Goal: Transaction & Acquisition: Purchase product/service

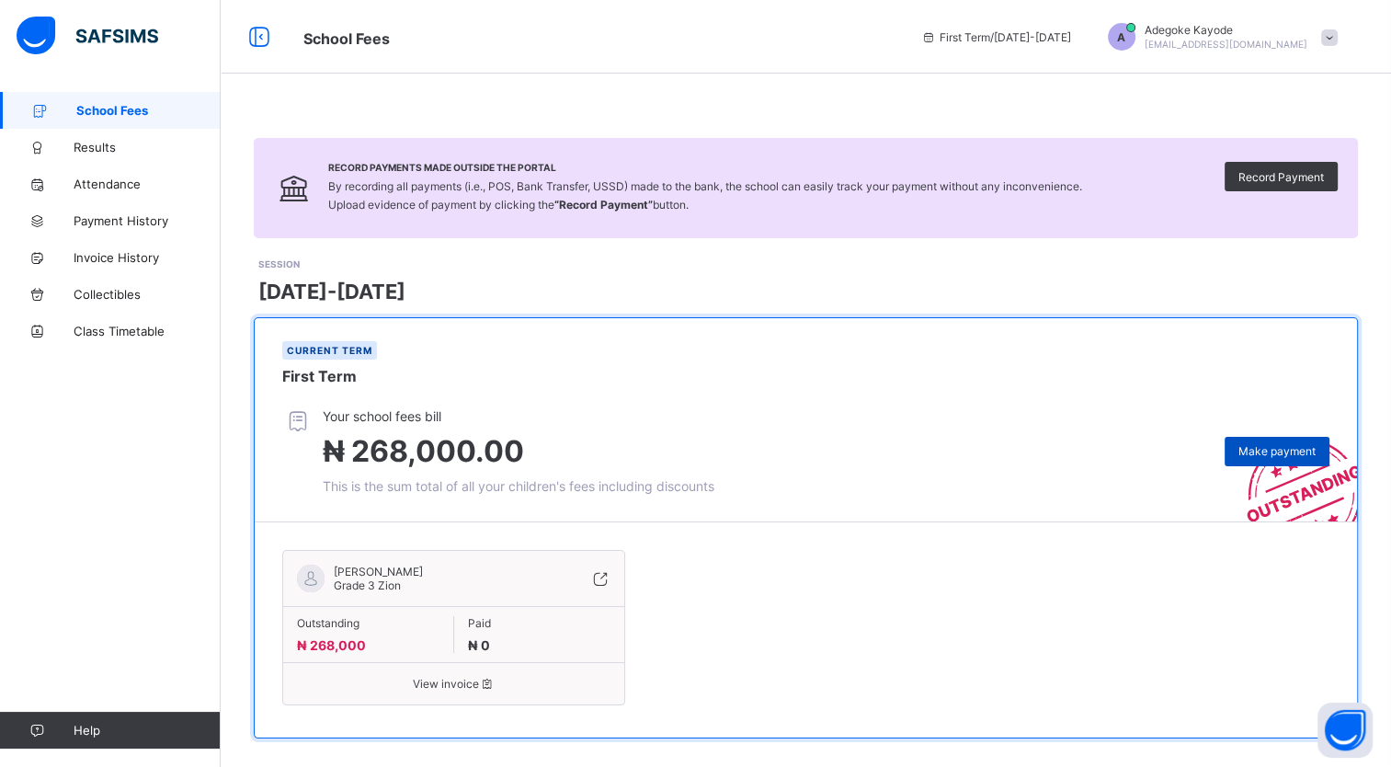
click at [1306, 445] on span "Make payment" at bounding box center [1276, 451] width 77 height 14
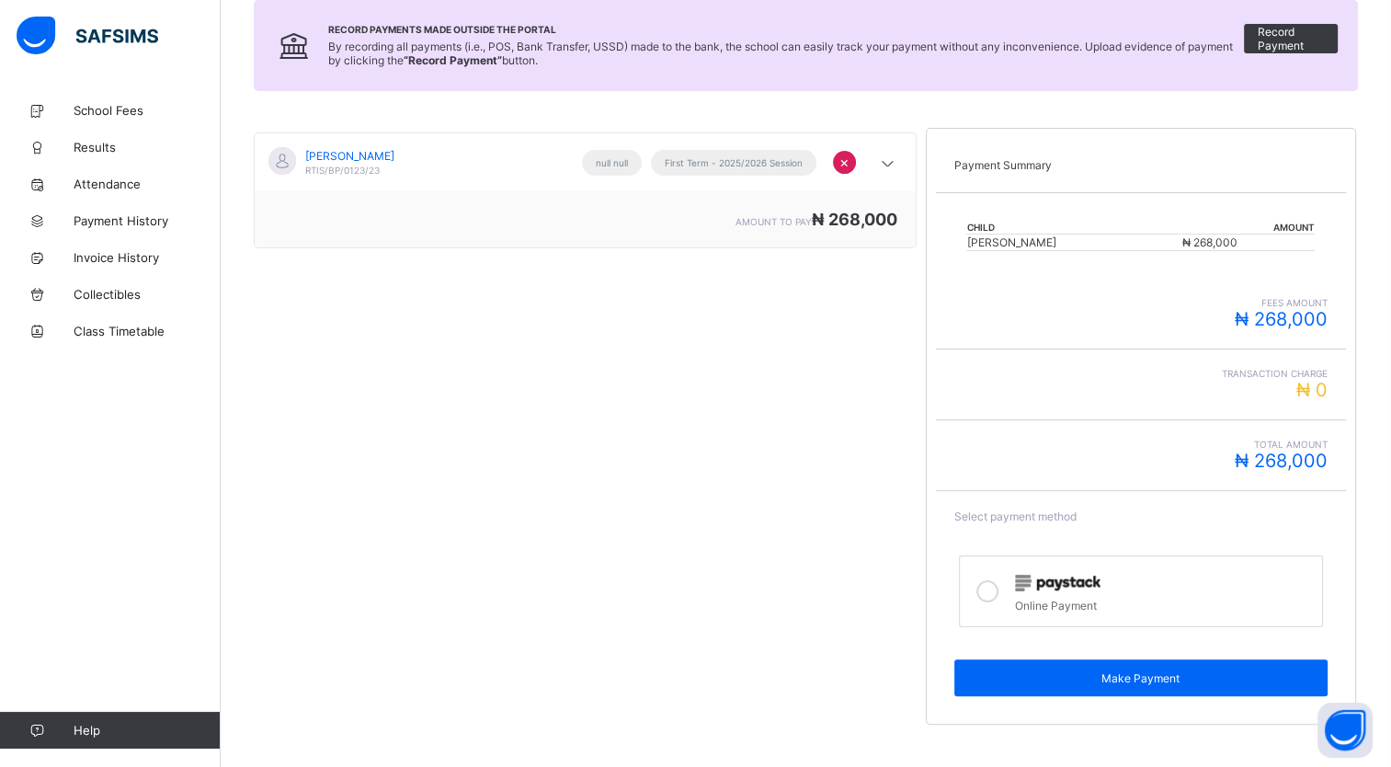
scroll to position [225, 0]
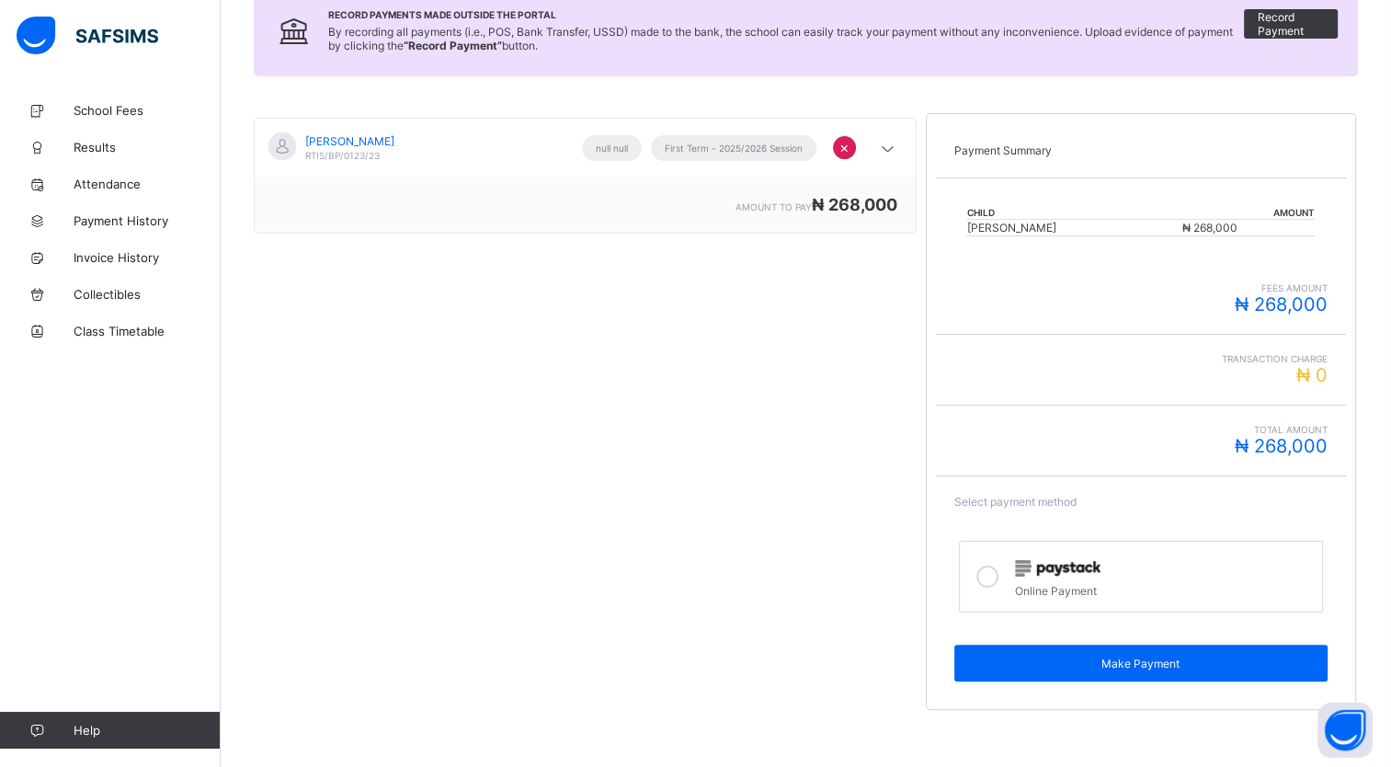
click at [1005, 579] on div at bounding box center [987, 576] width 37 height 42
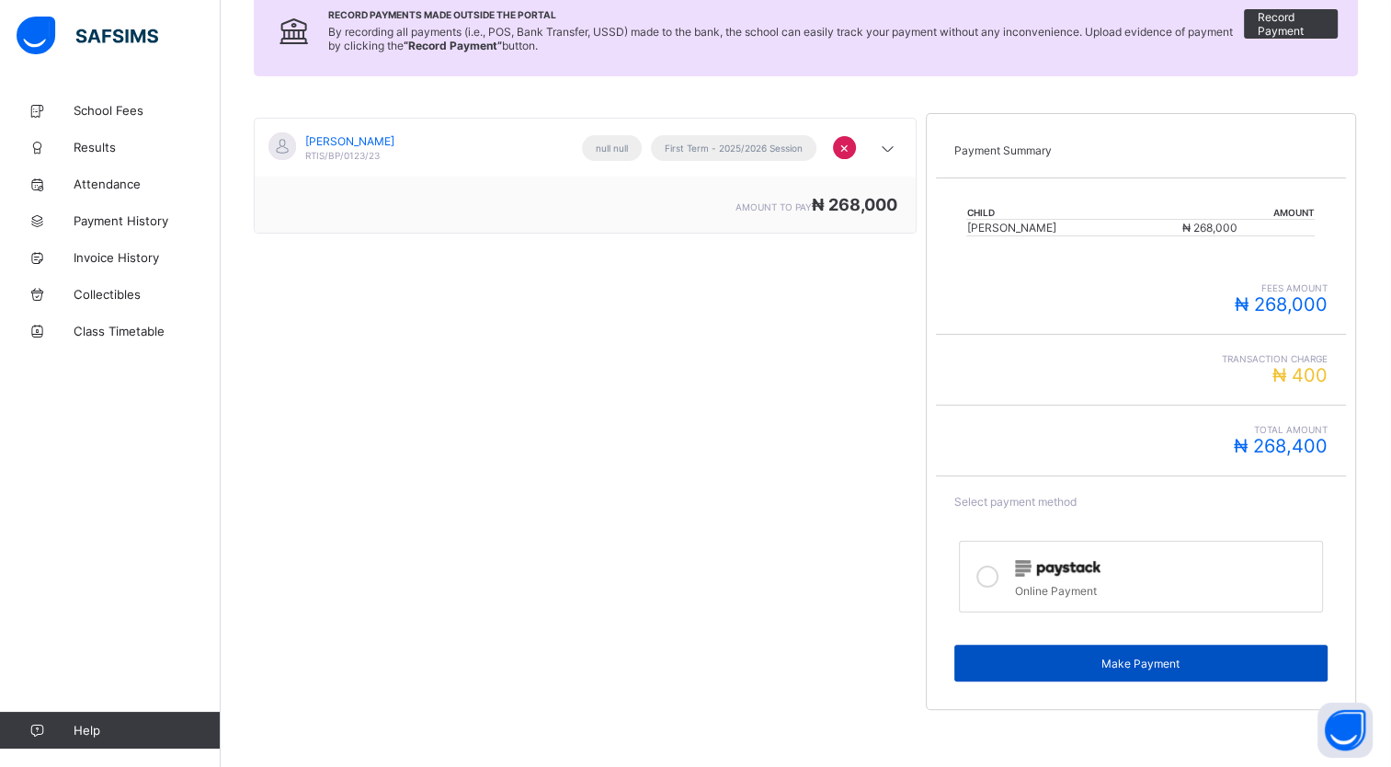
click at [1047, 649] on div "Make Payment" at bounding box center [1140, 662] width 373 height 37
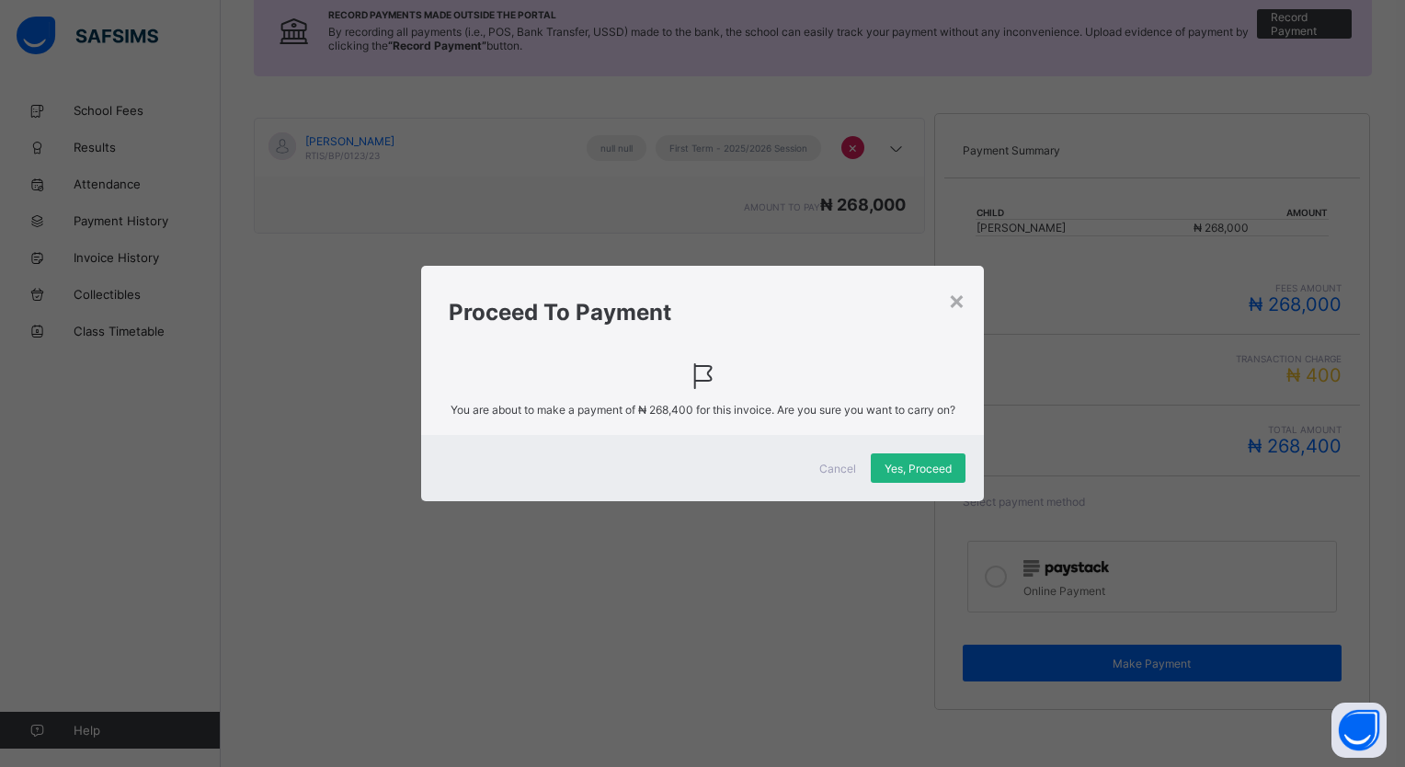
click at [916, 475] on span "Yes, Proceed" at bounding box center [917, 469] width 67 height 14
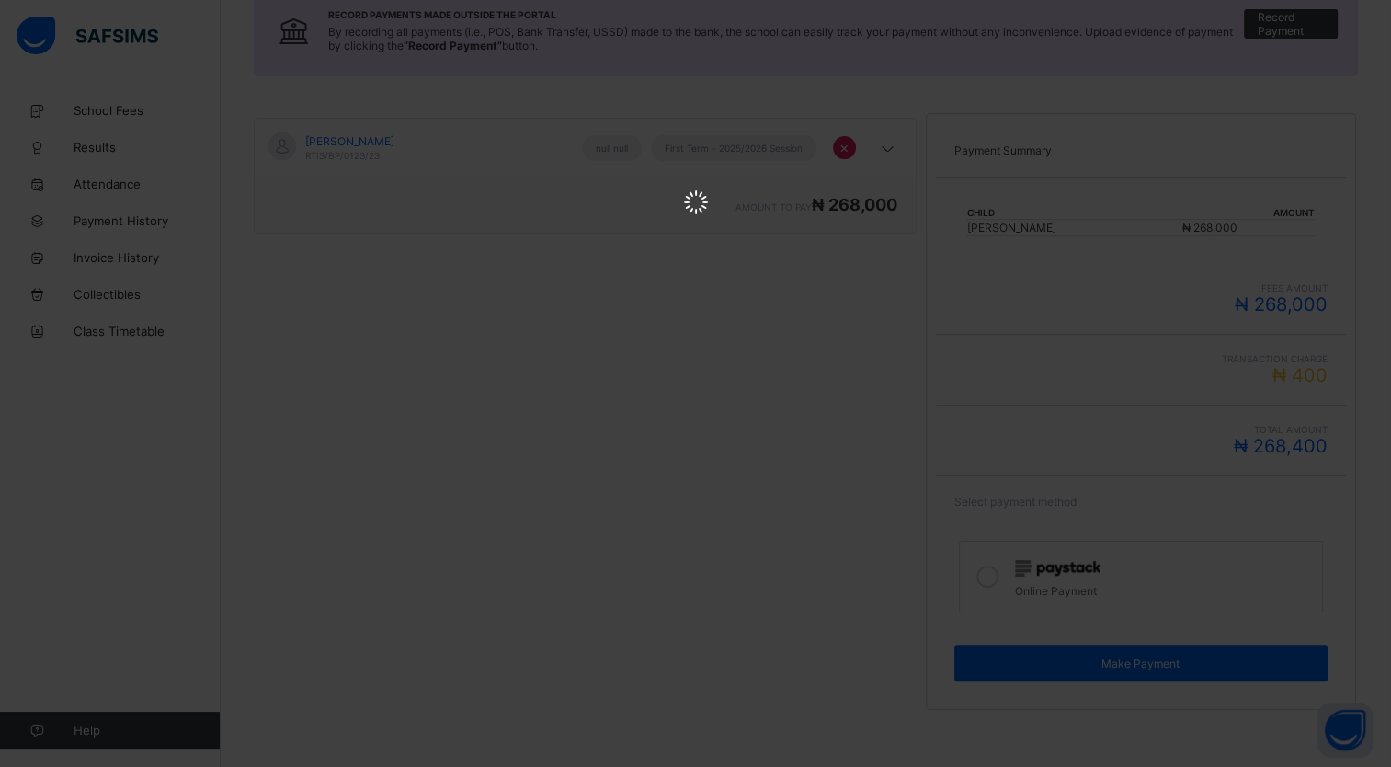
scroll to position [0, 0]
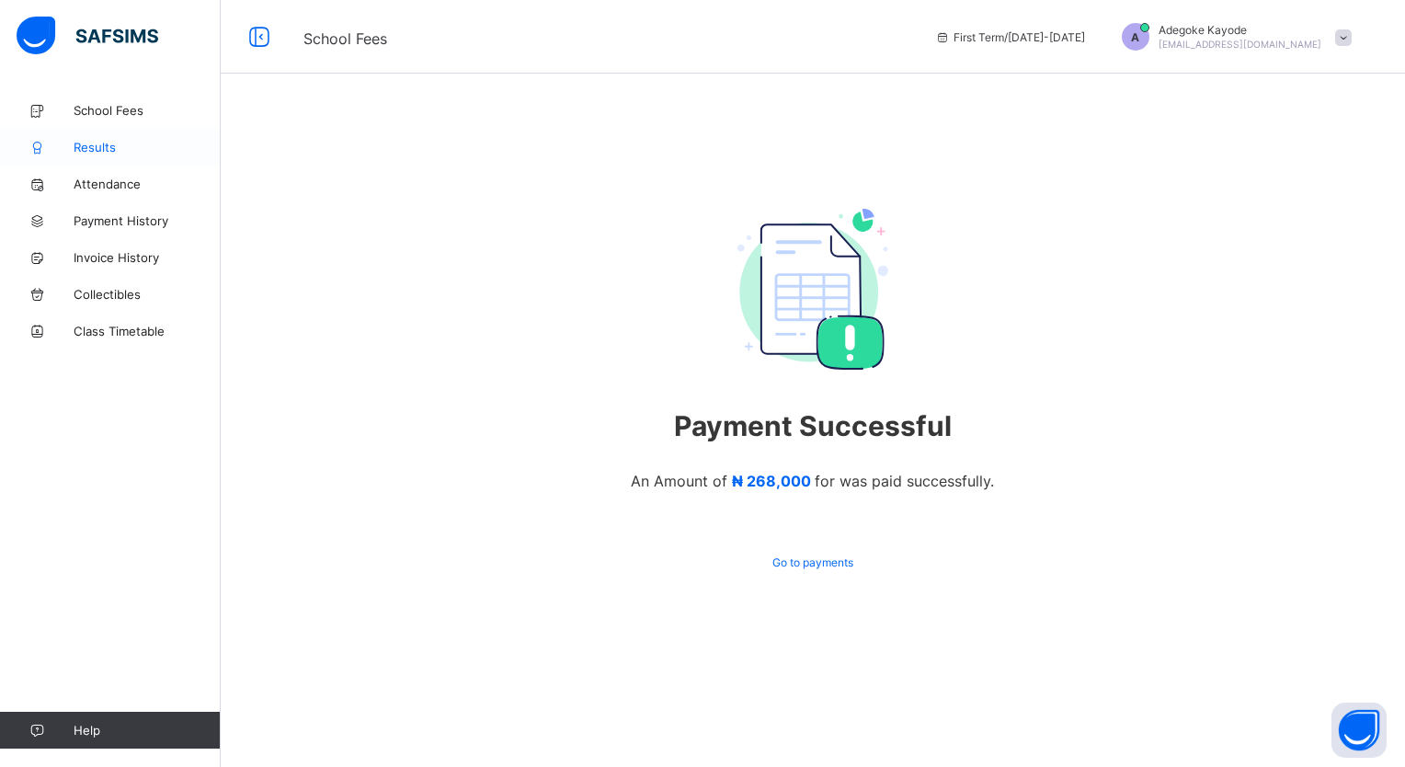
click at [103, 150] on span "Results" at bounding box center [147, 147] width 147 height 15
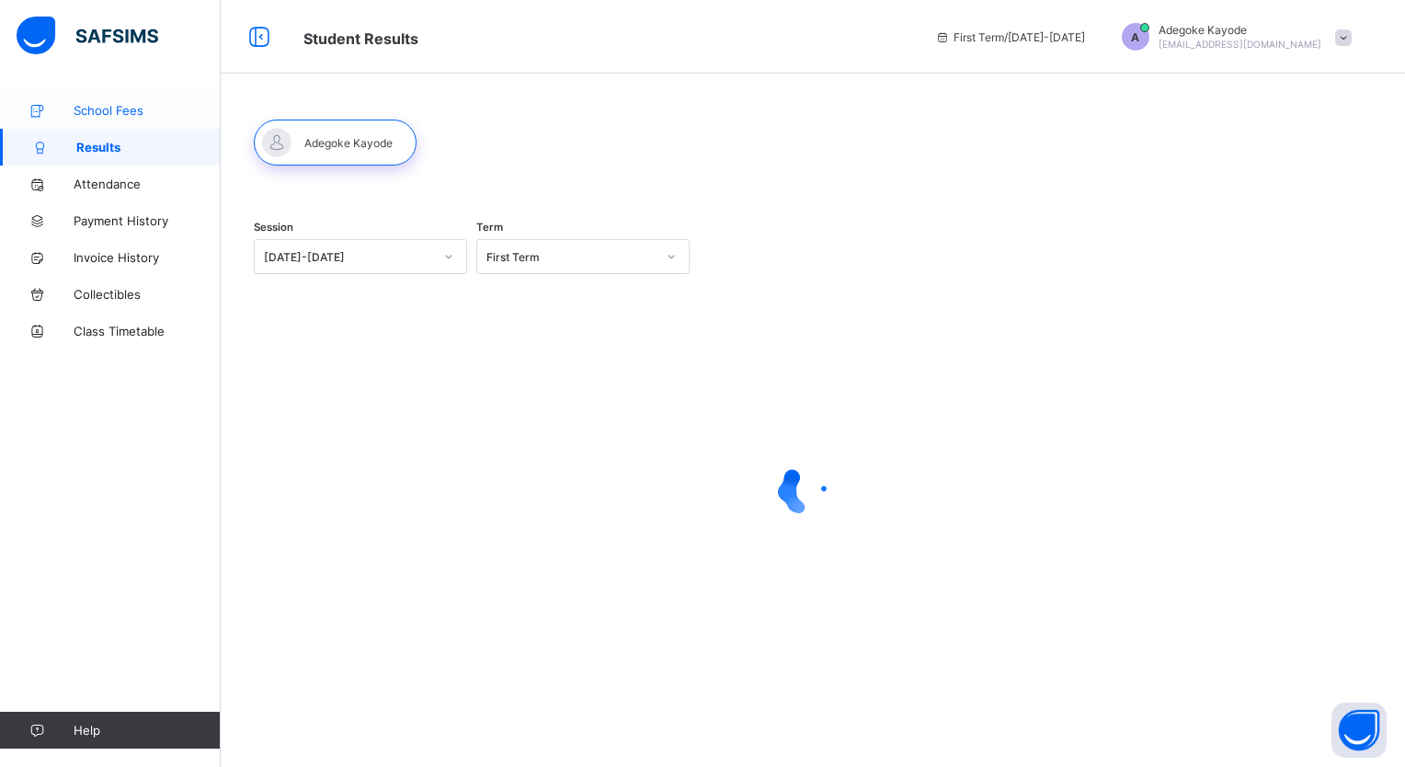
click at [135, 110] on span "School Fees" at bounding box center [147, 110] width 147 height 15
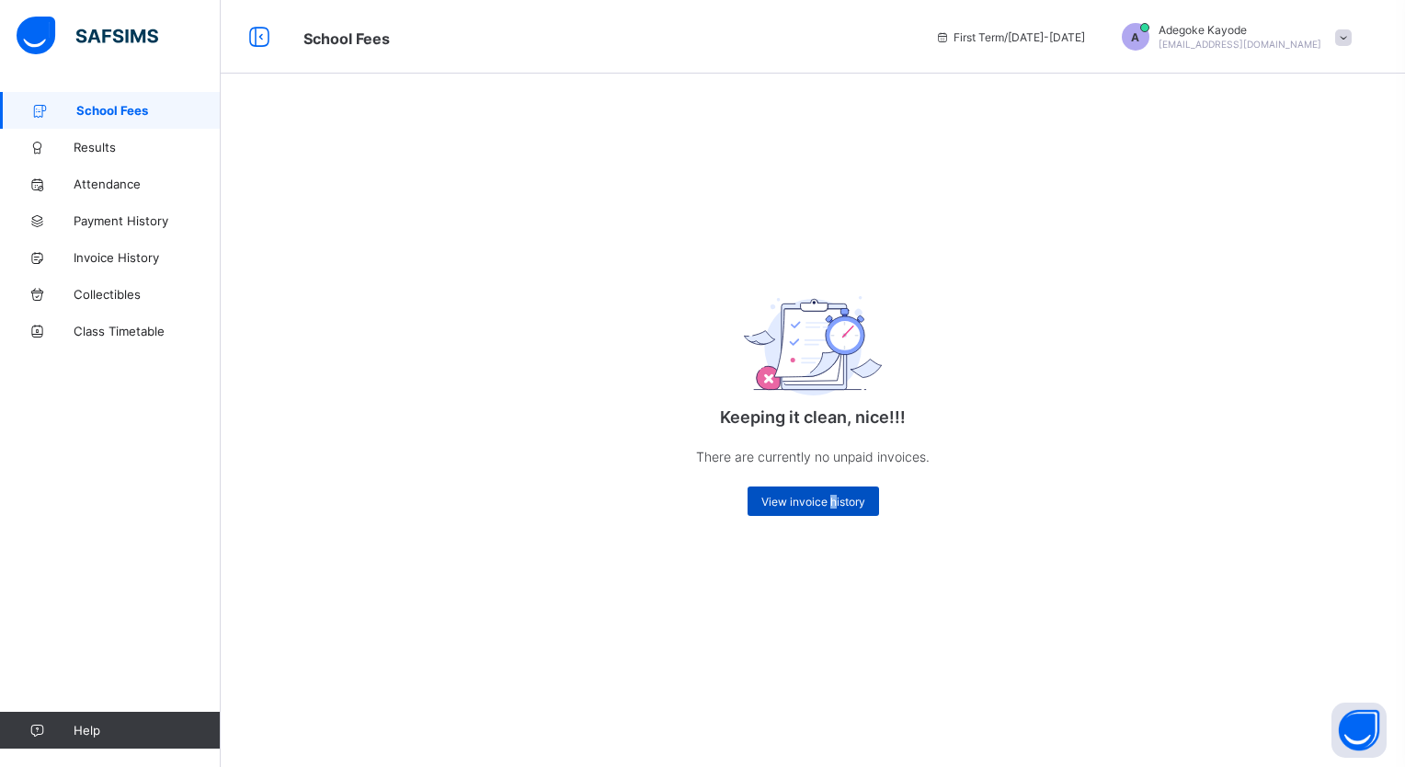
click at [831, 491] on div "View invoice history" at bounding box center [812, 500] width 131 height 29
drag, startPoint x: 831, startPoint y: 491, endPoint x: 802, endPoint y: 507, distance: 33.3
click at [724, 509] on div "View invoice history" at bounding box center [813, 500] width 368 height 29
click at [803, 507] on span "View invoice history" at bounding box center [813, 502] width 104 height 14
click at [822, 502] on span "View invoice history" at bounding box center [813, 502] width 104 height 14
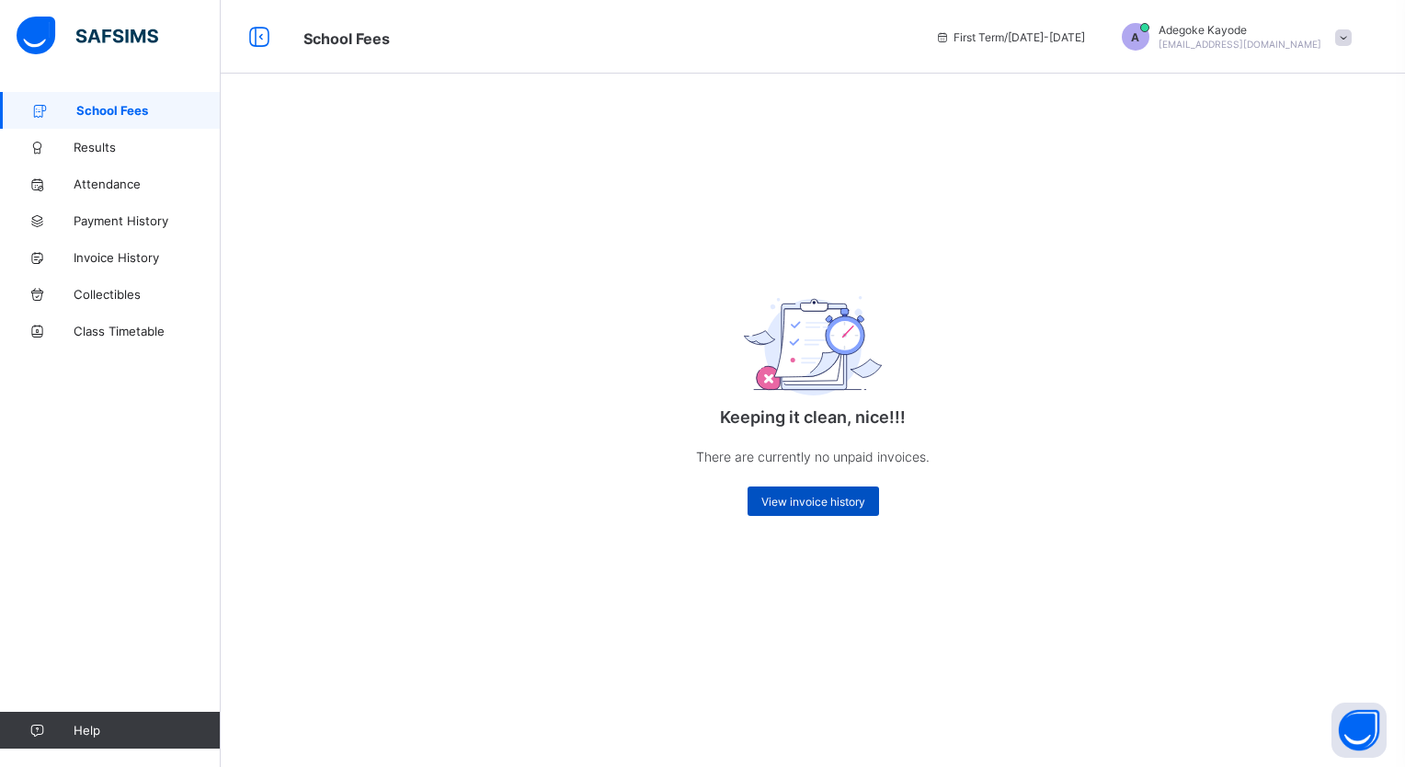
drag, startPoint x: 847, startPoint y: 516, endPoint x: 844, endPoint y: 506, distance: 10.5
click at [846, 516] on div "View invoice history" at bounding box center [812, 500] width 131 height 29
click at [844, 504] on span "View invoice history" at bounding box center [813, 502] width 104 height 14
click at [807, 498] on span "View invoice history" at bounding box center [813, 502] width 104 height 14
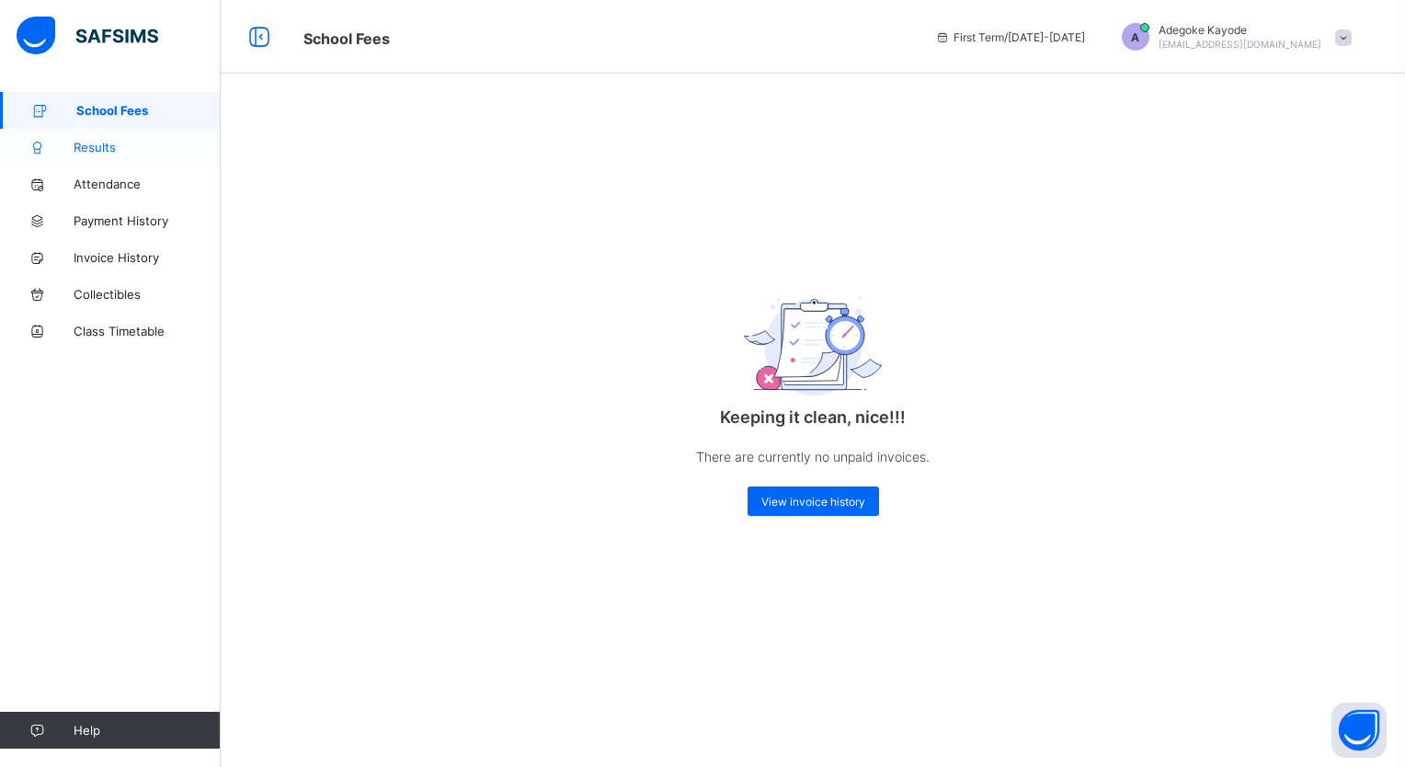
click at [103, 136] on link "Results" at bounding box center [110, 147] width 221 height 37
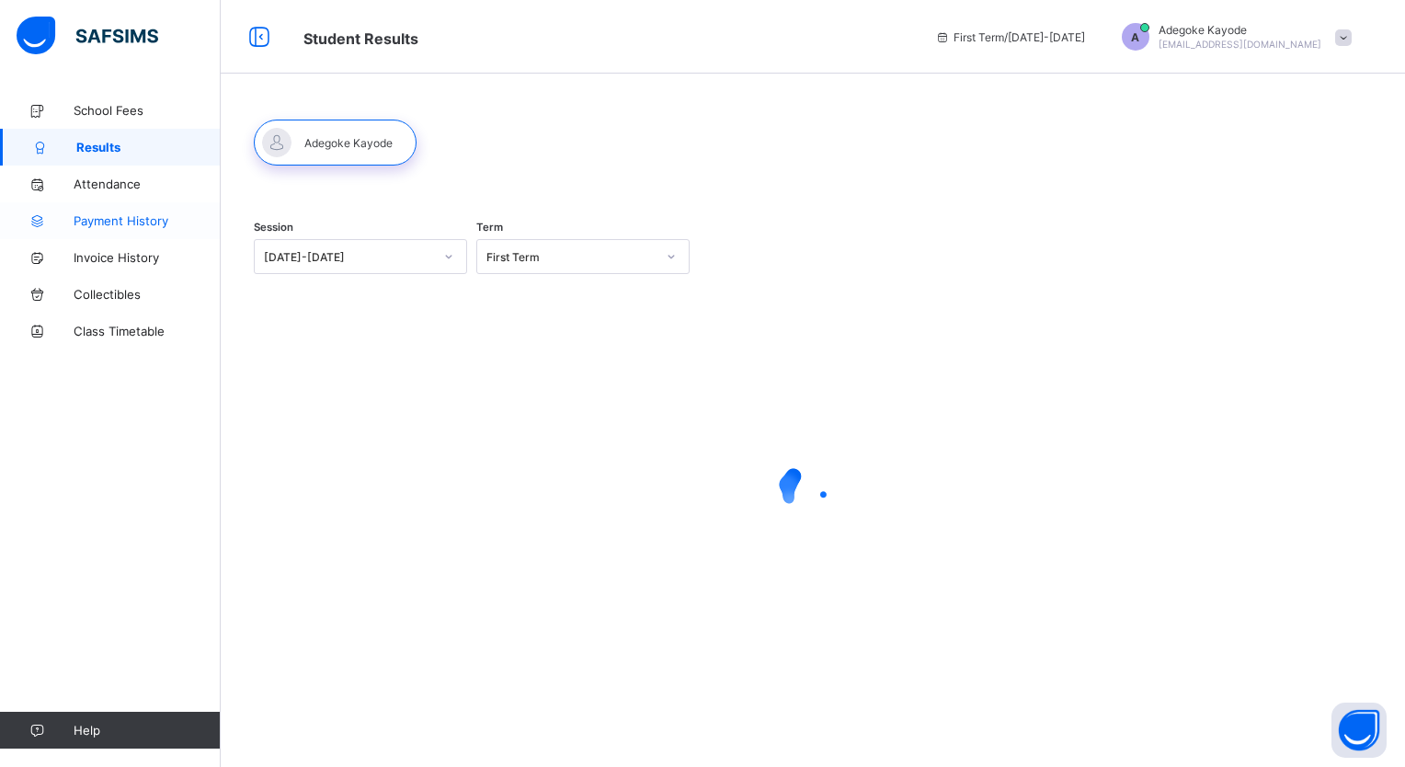
click at [148, 223] on span "Payment History" at bounding box center [147, 220] width 147 height 15
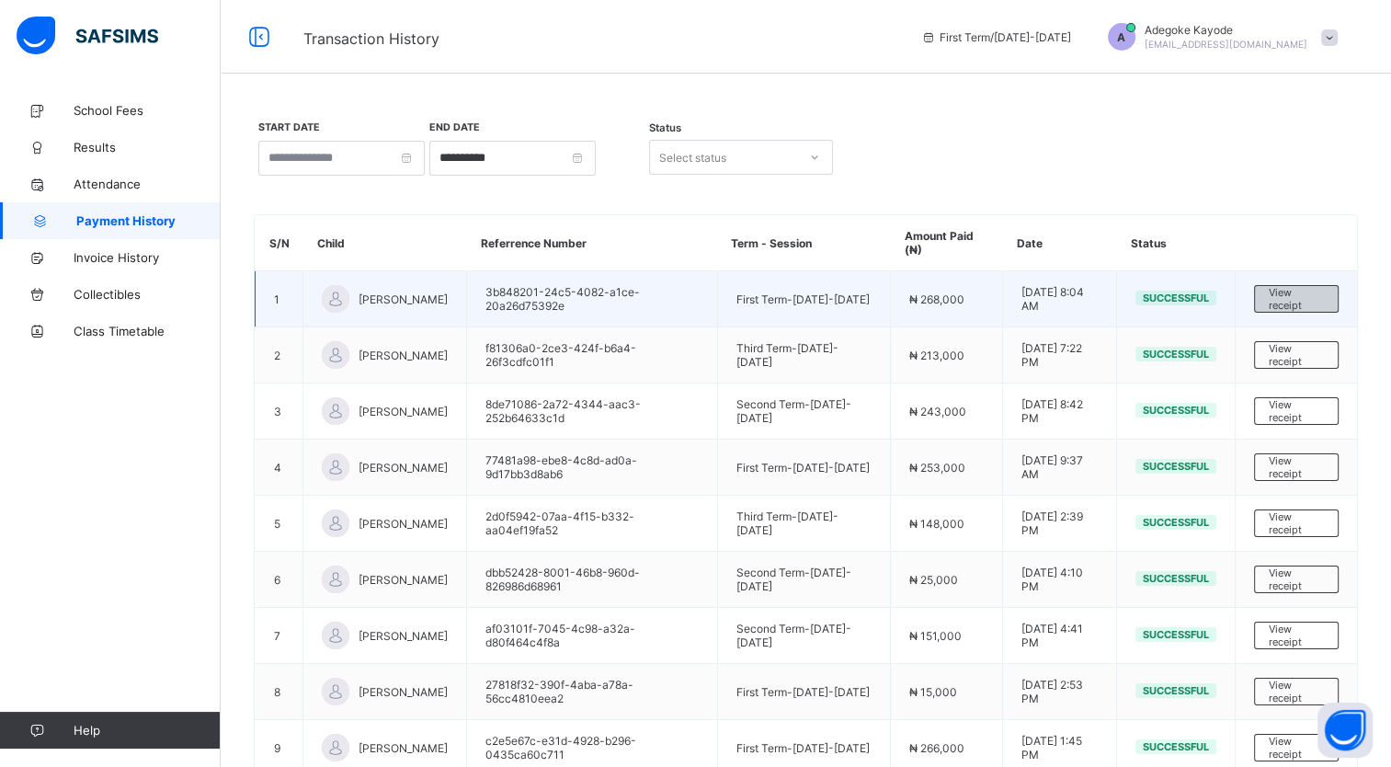
click at [1300, 304] on span "View receipt" at bounding box center [1296, 299] width 55 height 26
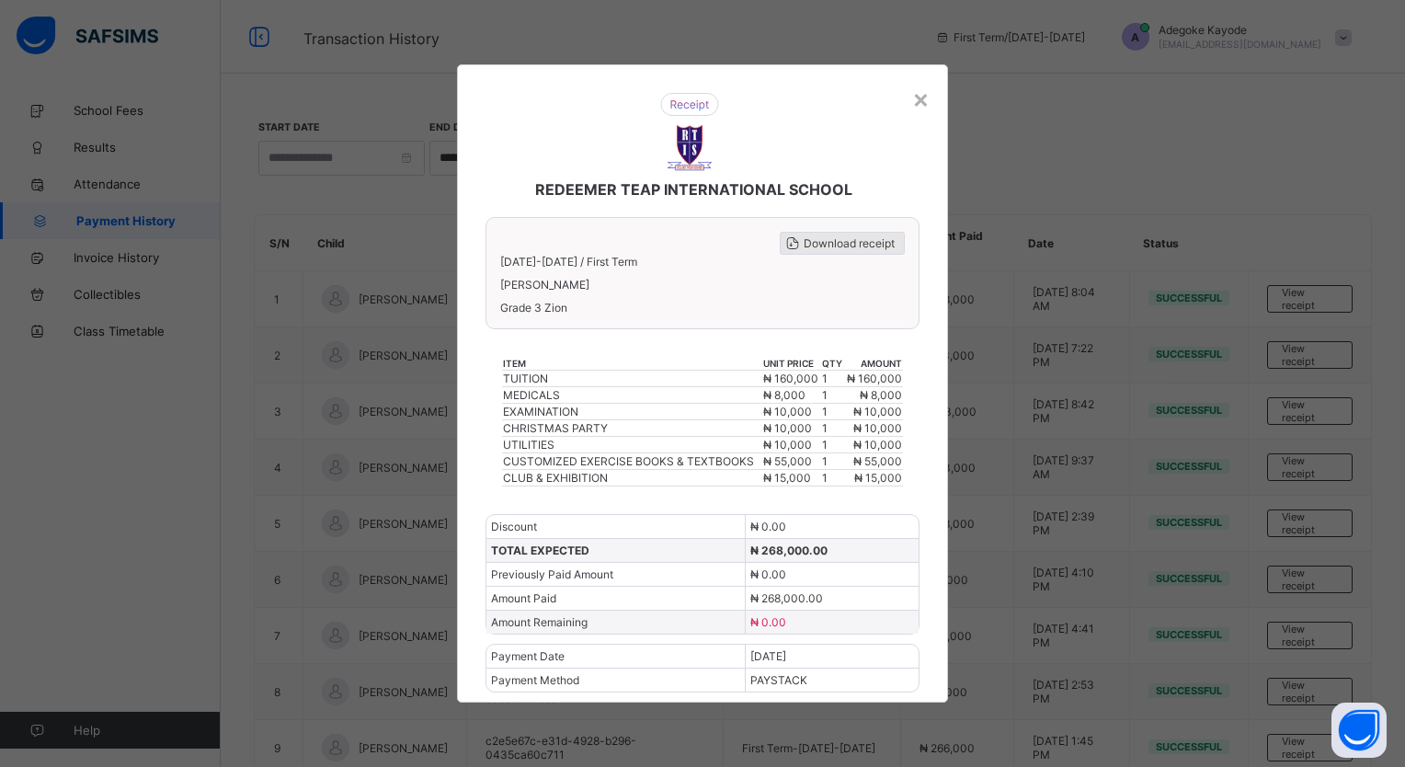
click at [831, 237] on span "Download receipt" at bounding box center [849, 243] width 91 height 14
click at [926, 103] on div "×" at bounding box center [920, 98] width 17 height 31
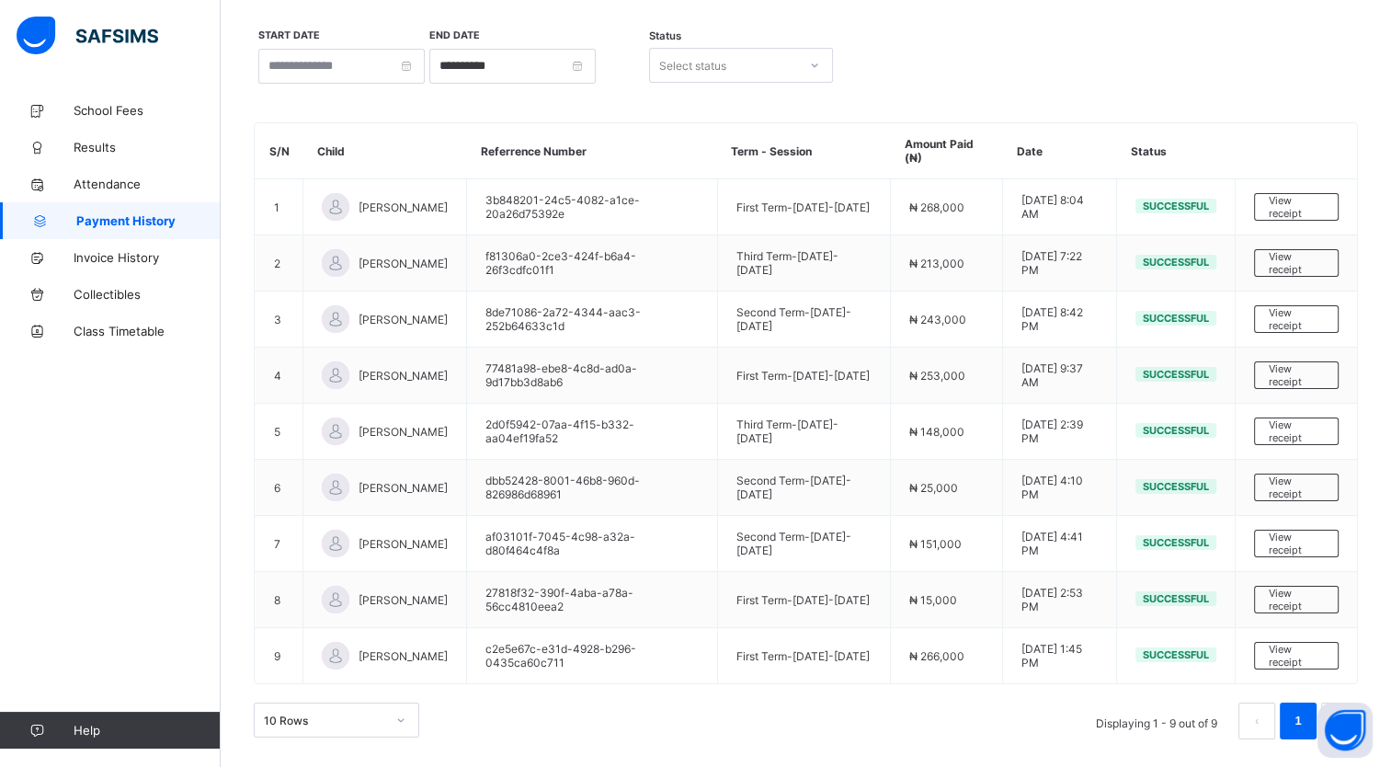
scroll to position [93, 0]
